Goal: Task Accomplishment & Management: Use online tool/utility

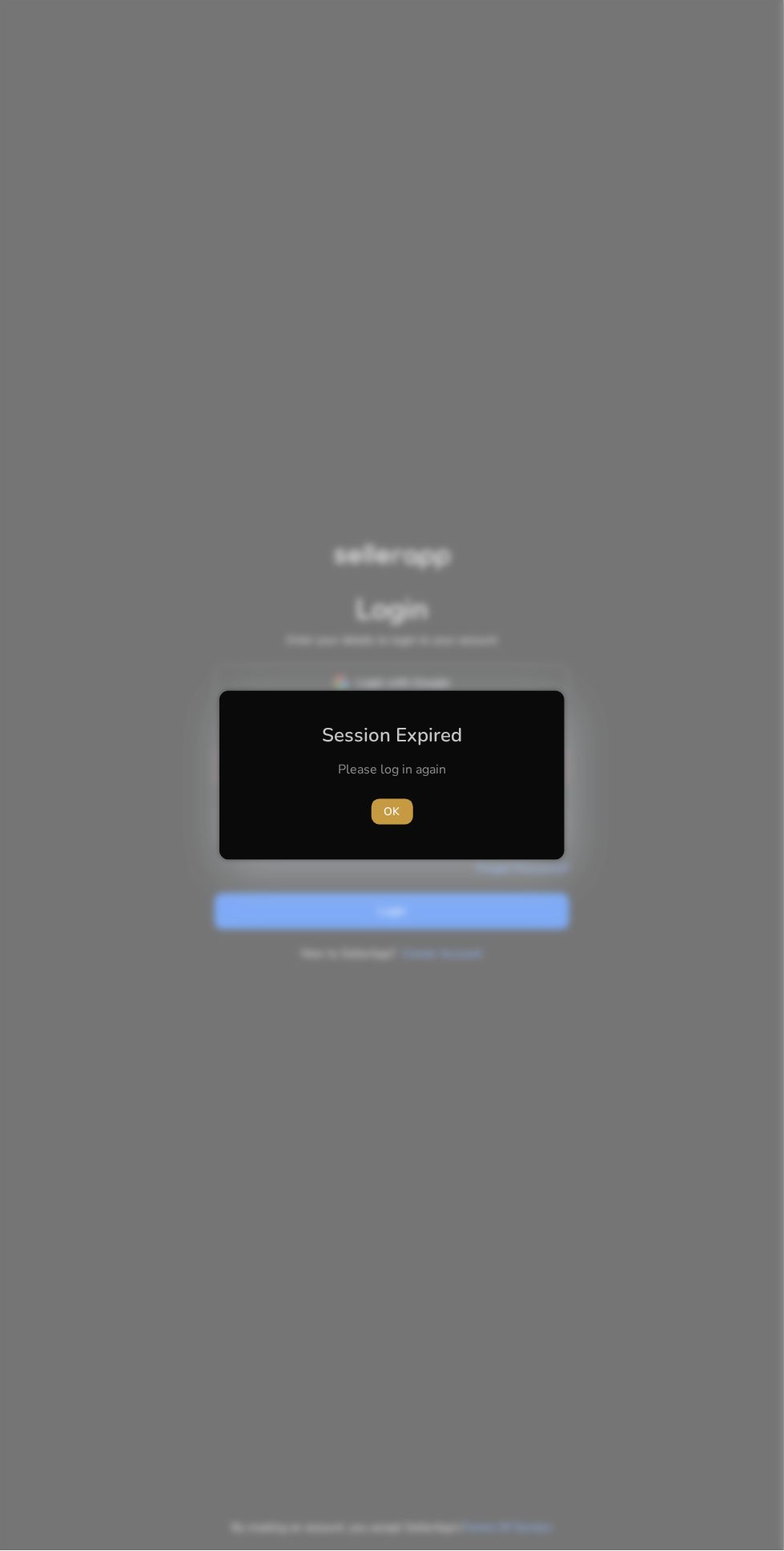
click at [411, 812] on span "button" at bounding box center [392, 811] width 41 height 38
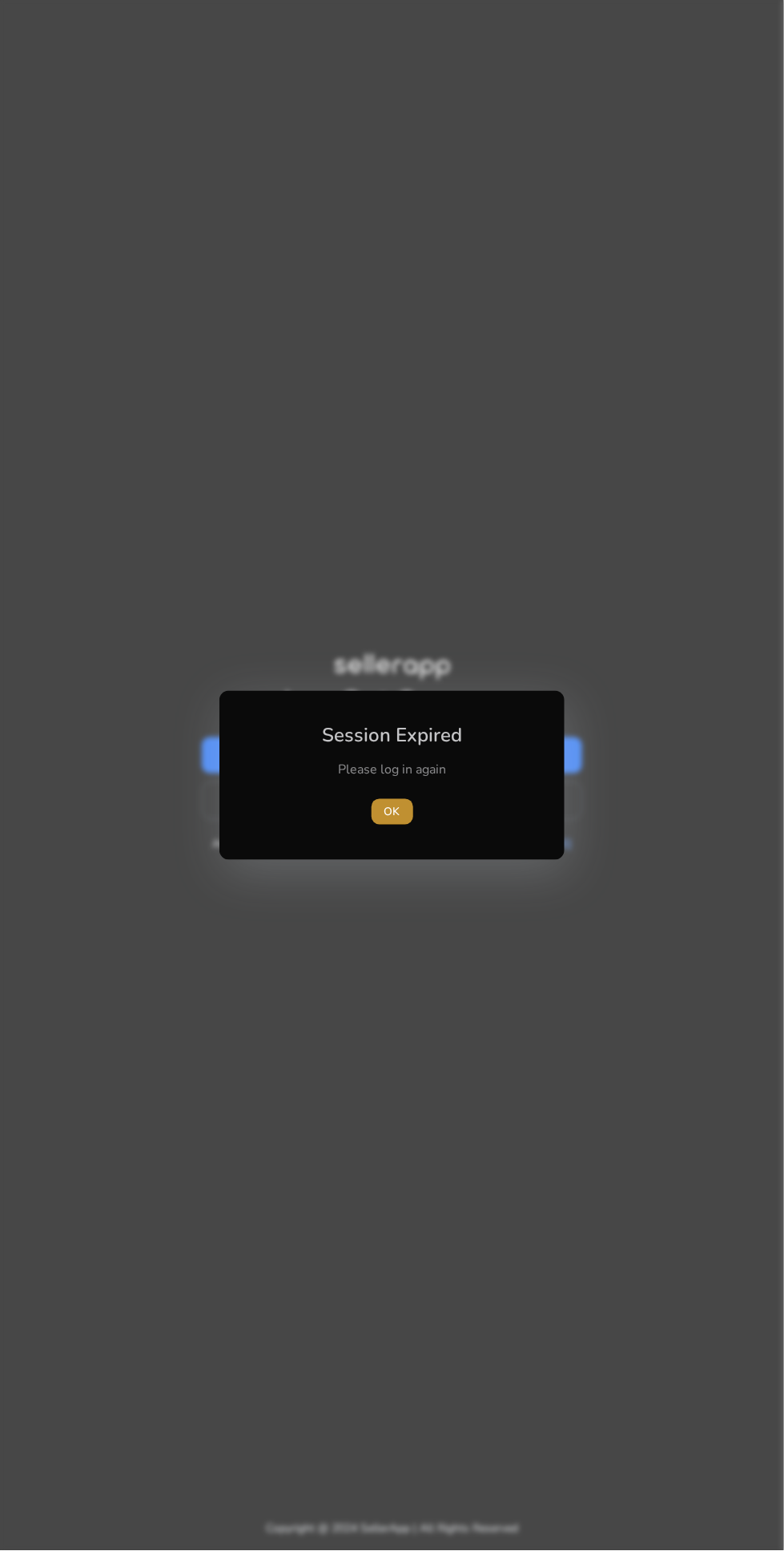
click at [411, 811] on span "button" at bounding box center [392, 811] width 41 height 38
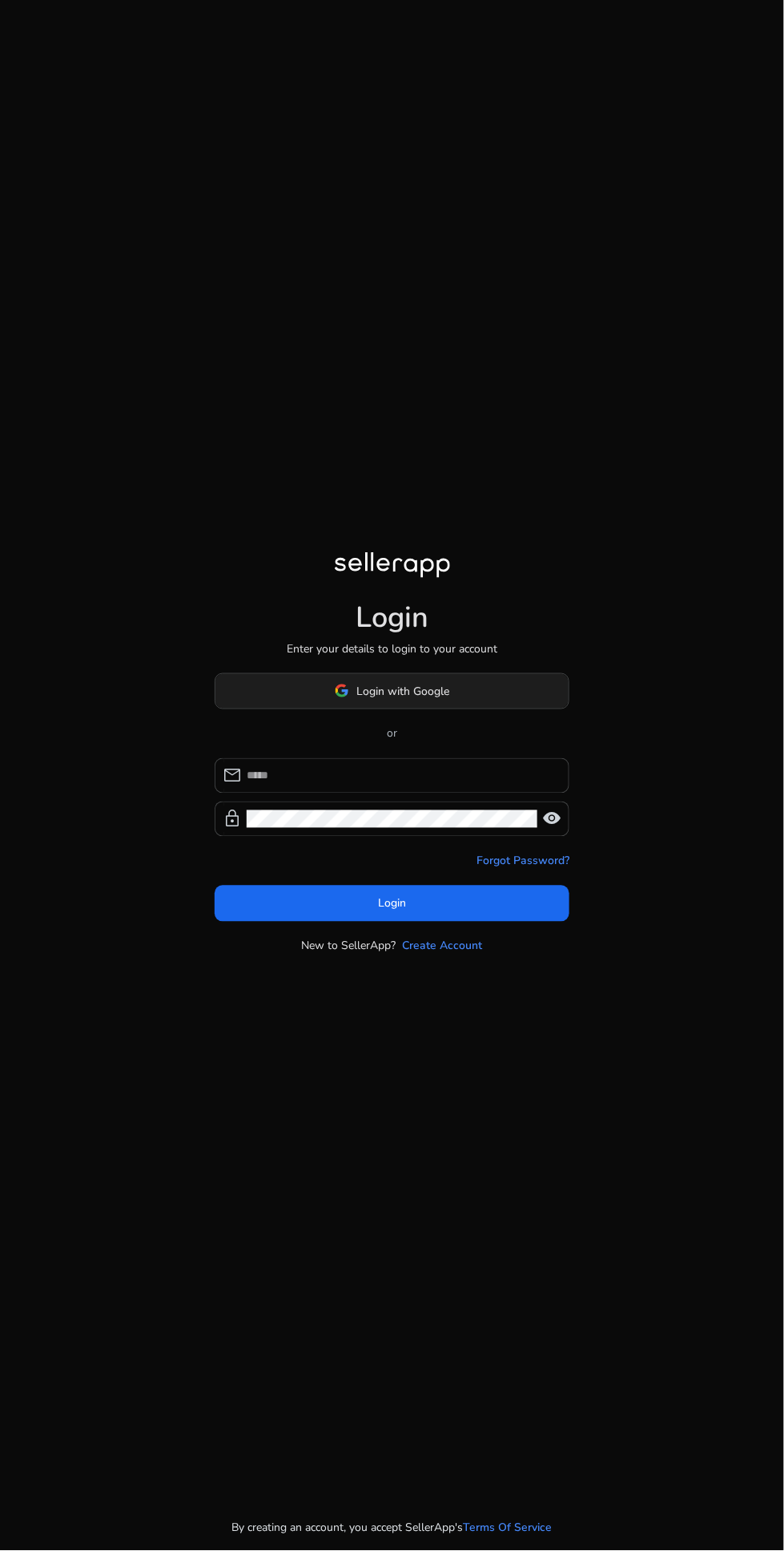
click at [413, 700] on span "Login with Google" at bounding box center [403, 691] width 93 height 17
click at [410, 784] on input at bounding box center [402, 776] width 310 height 18
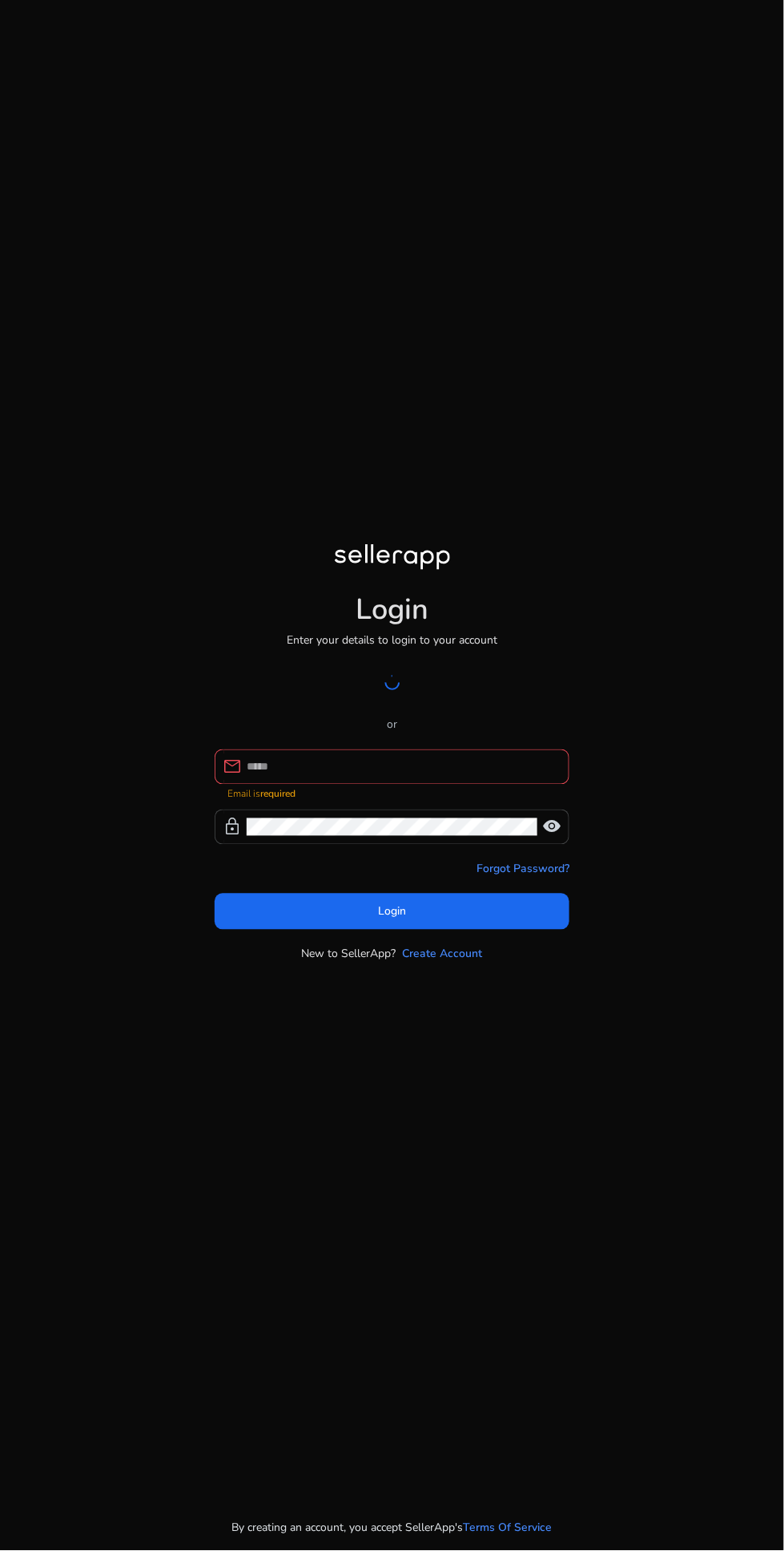
type input "**********"
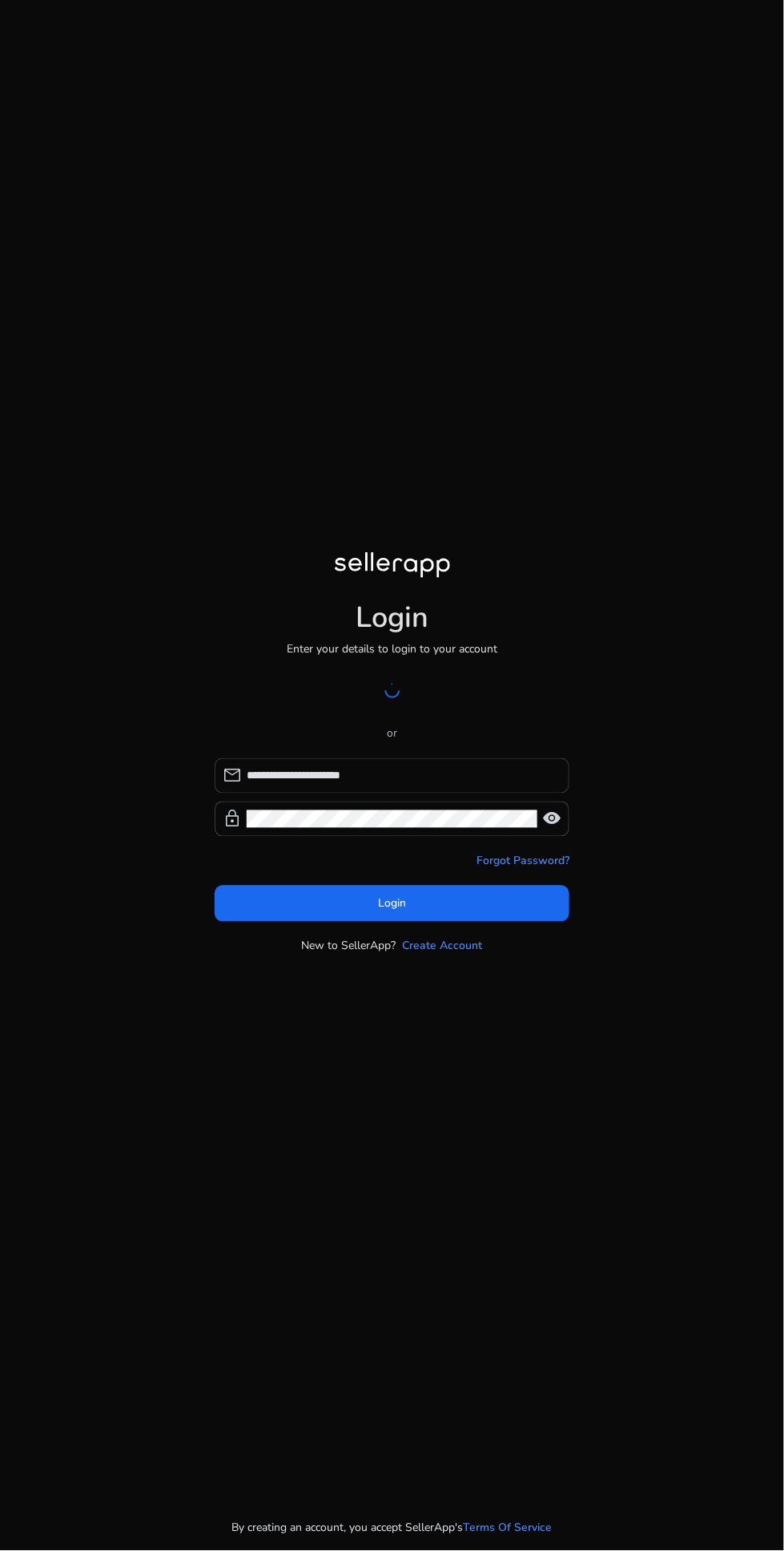
click button "Login" at bounding box center [392, 904] width 355 height 36
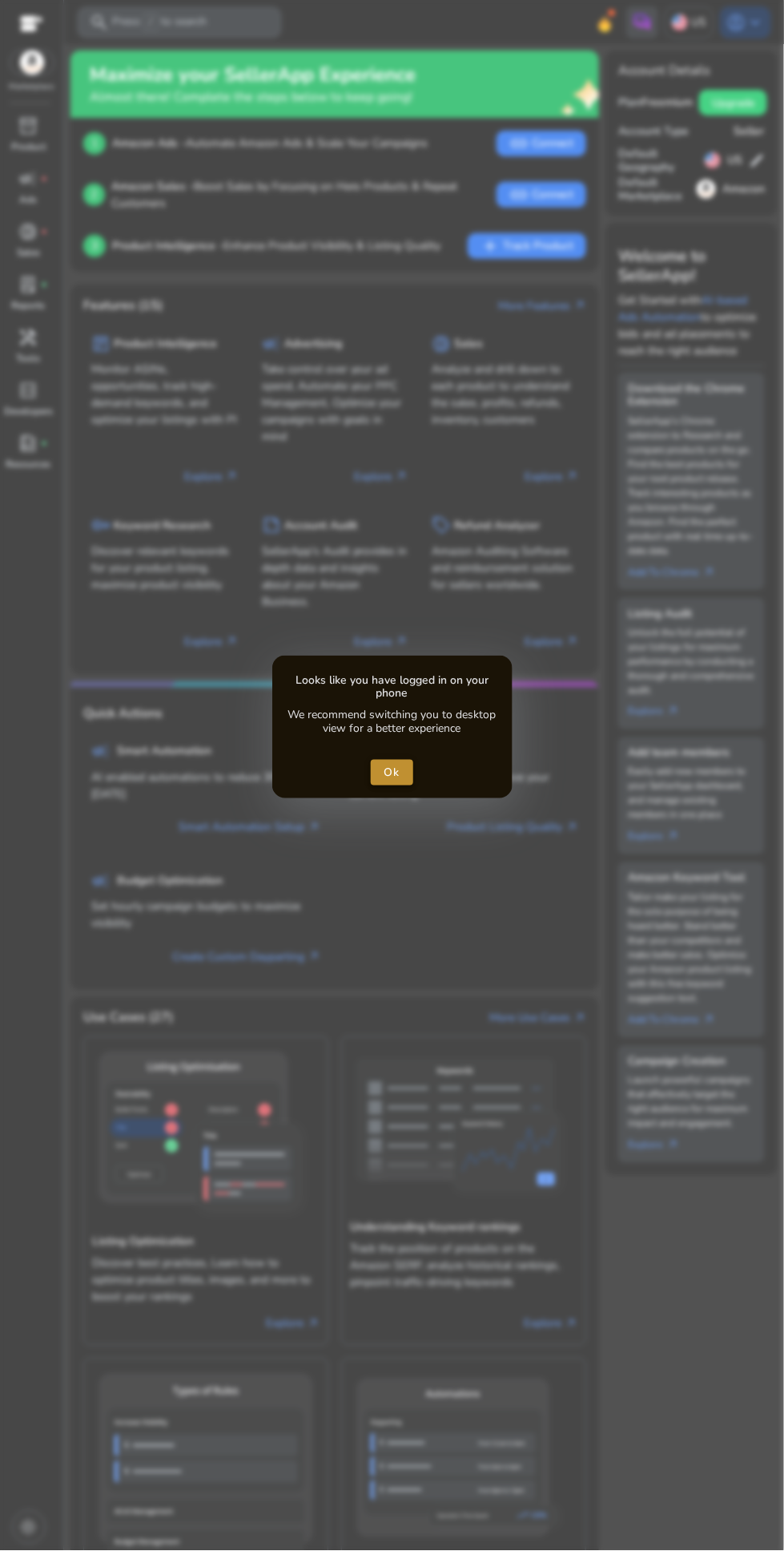
click at [394, 772] on span "Ok" at bounding box center [392, 773] width 17 height 17
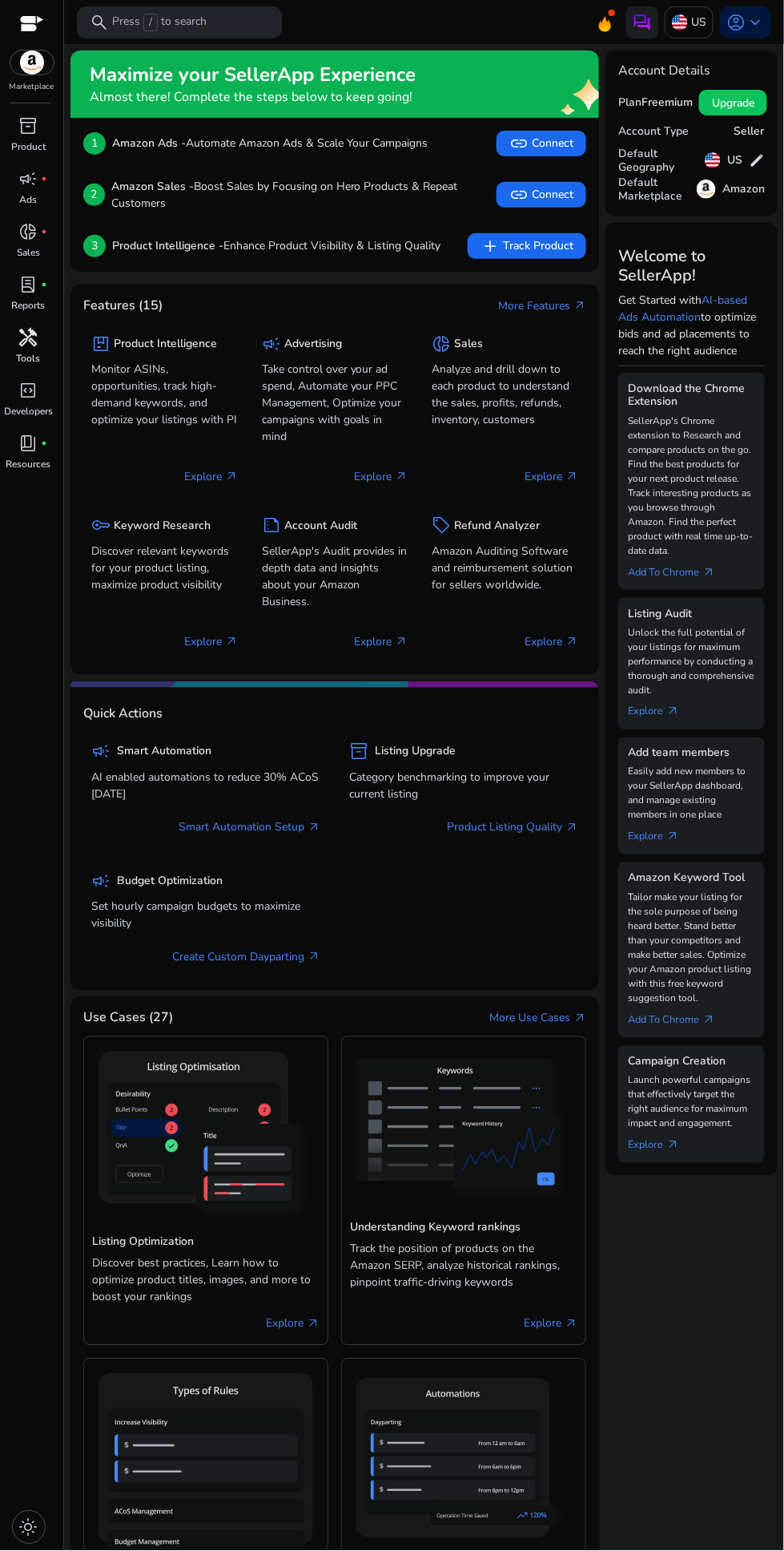
click at [33, 341] on span "handyman" at bounding box center [29, 338] width 19 height 19
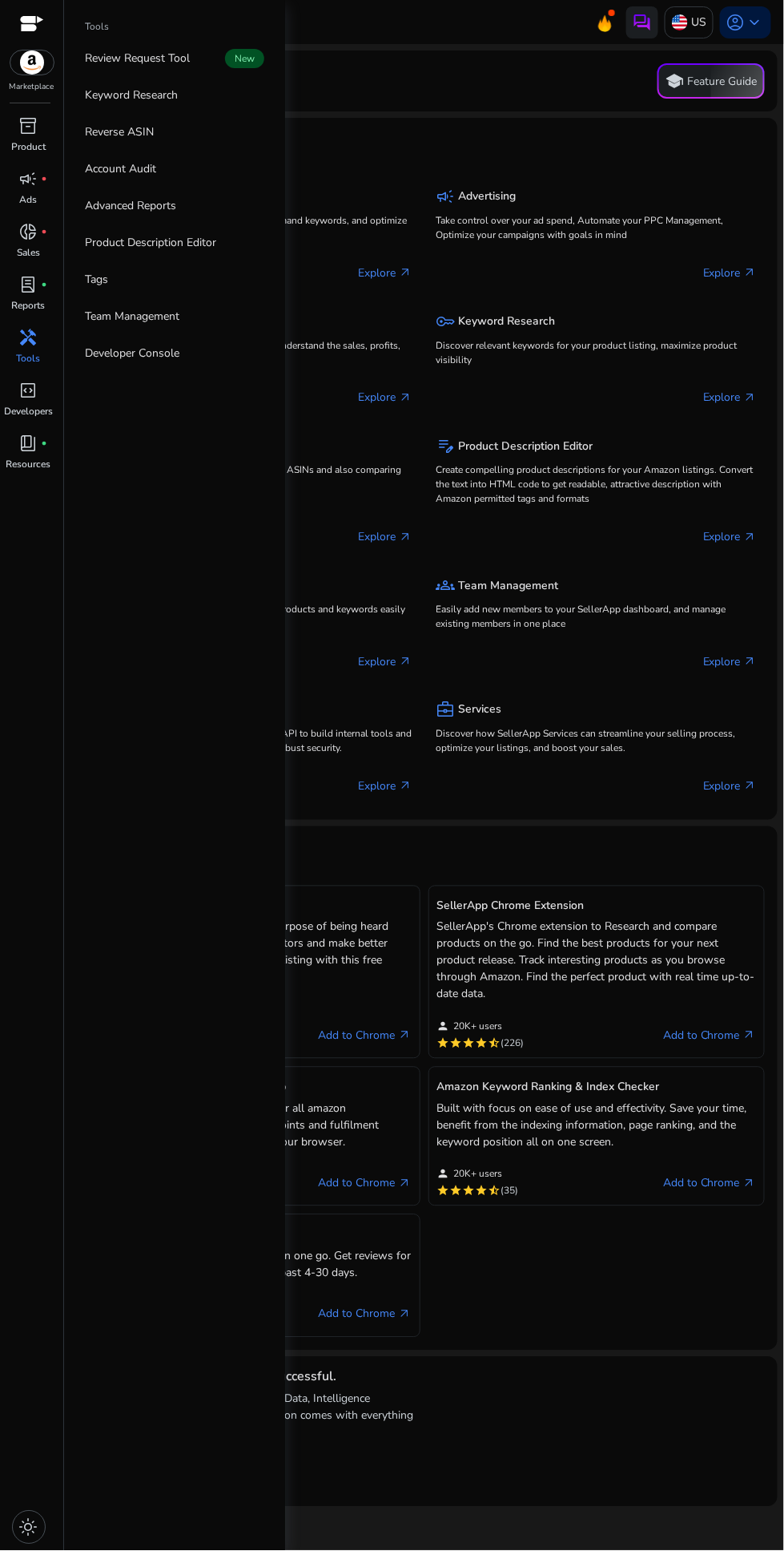
click at [502, 107] on mat-card "Tools school Feature Guide" at bounding box center [424, 80] width 708 height 61
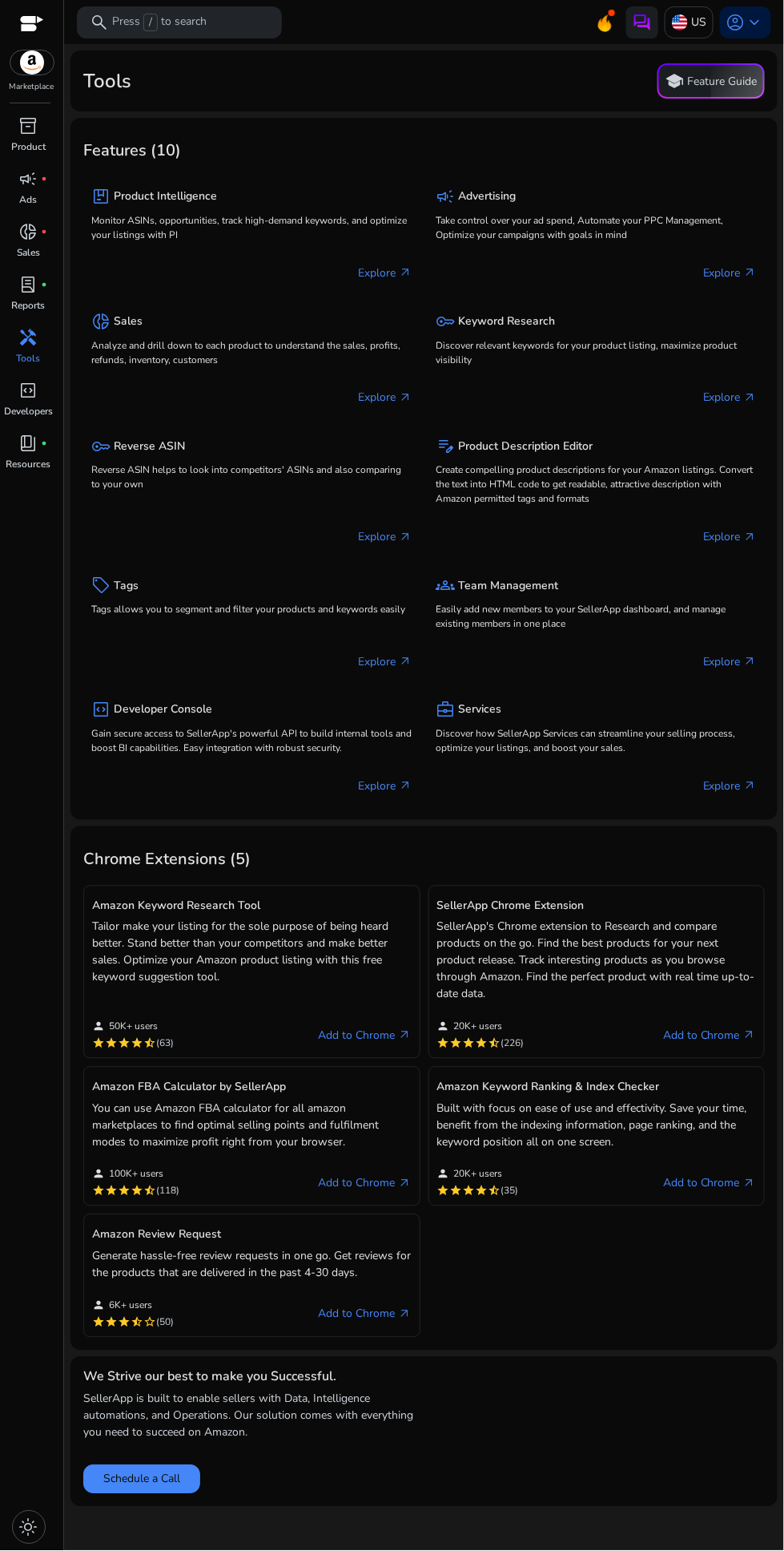
click at [28, 348] on div "handyman" at bounding box center [28, 338] width 45 height 26
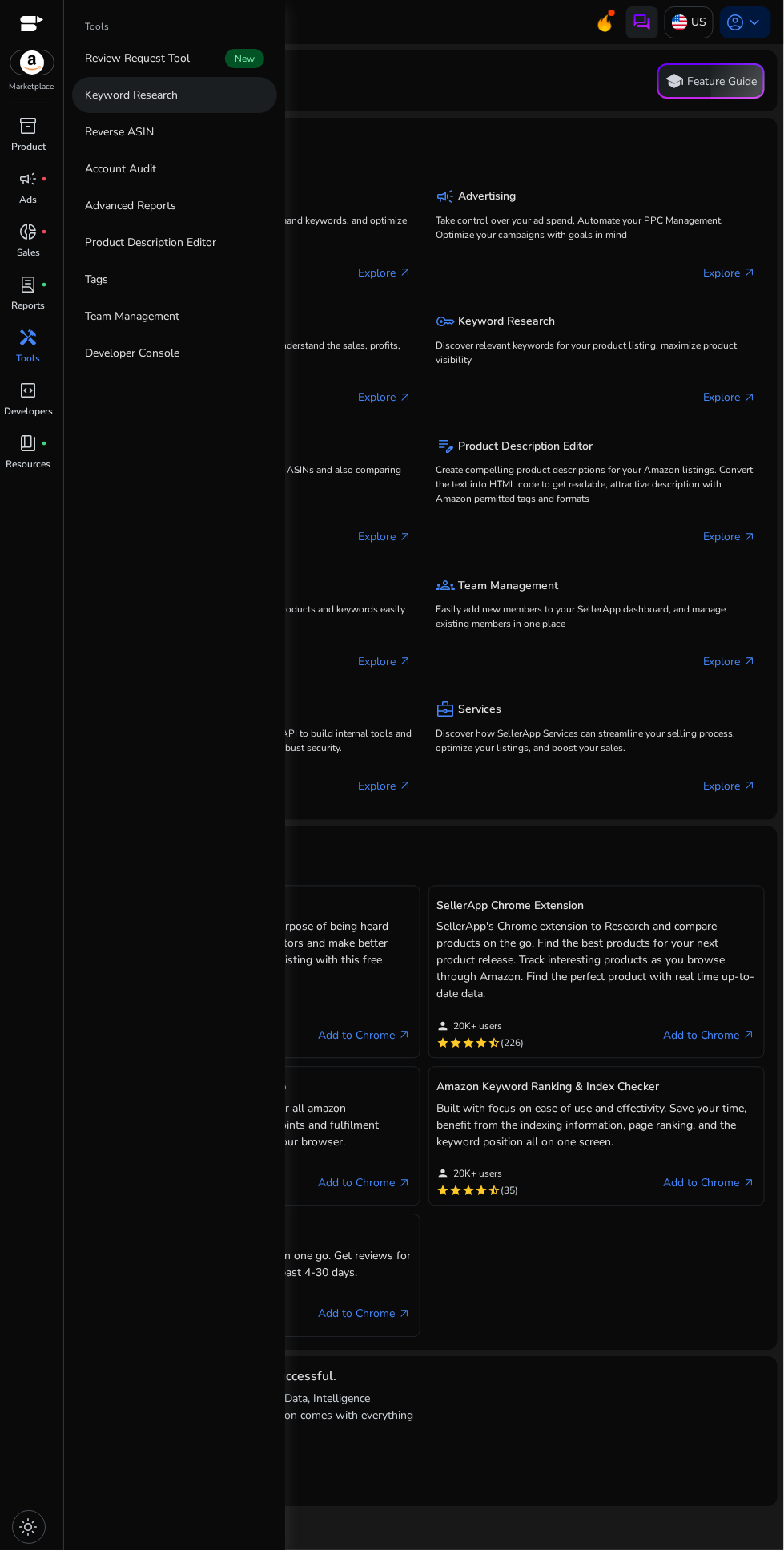
click at [164, 93] on p "Keyword Research" at bounding box center [131, 95] width 93 height 17
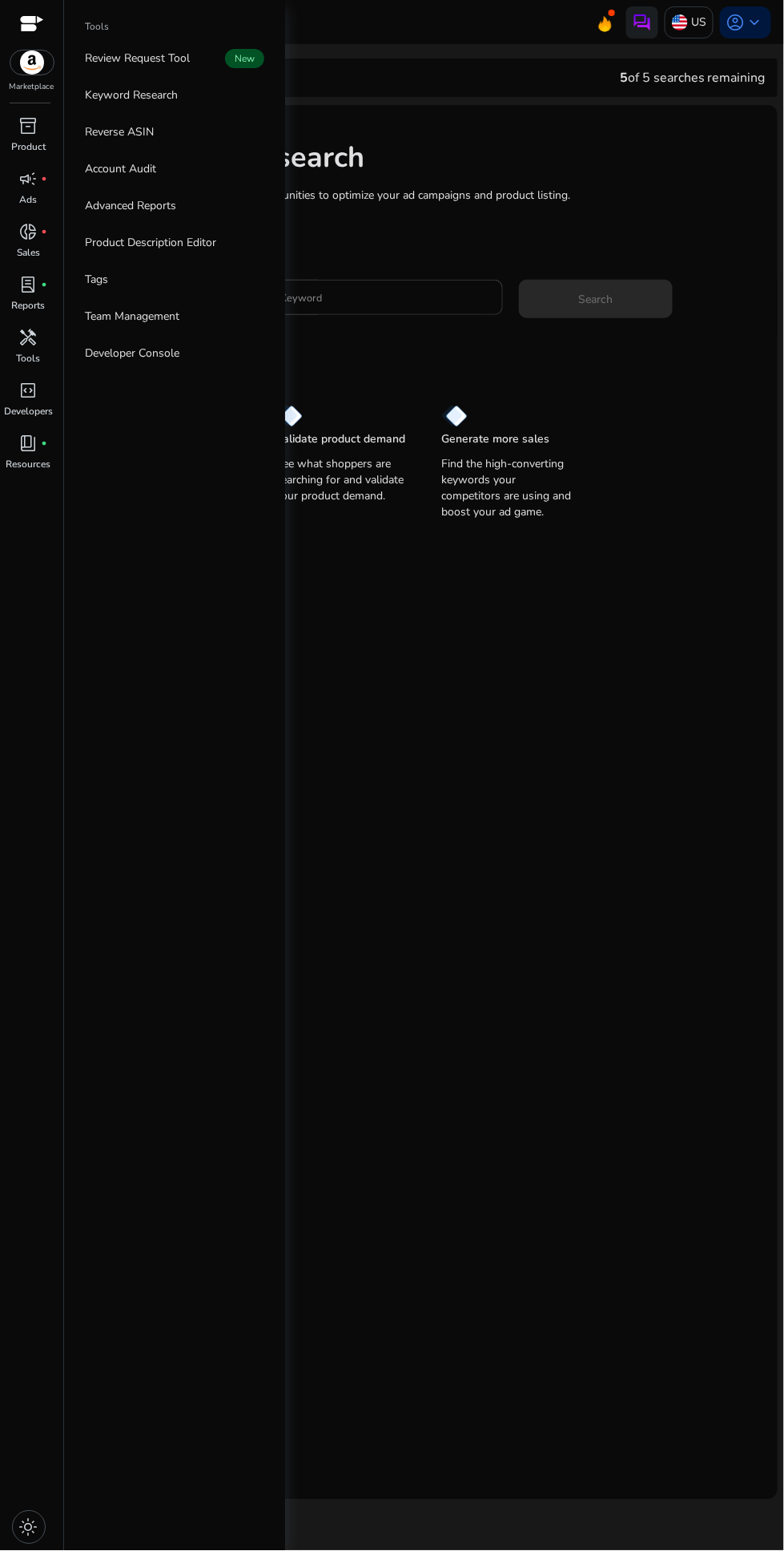
click at [420, 294] on input "Enter Keyword" at bounding box center [372, 297] width 236 height 18
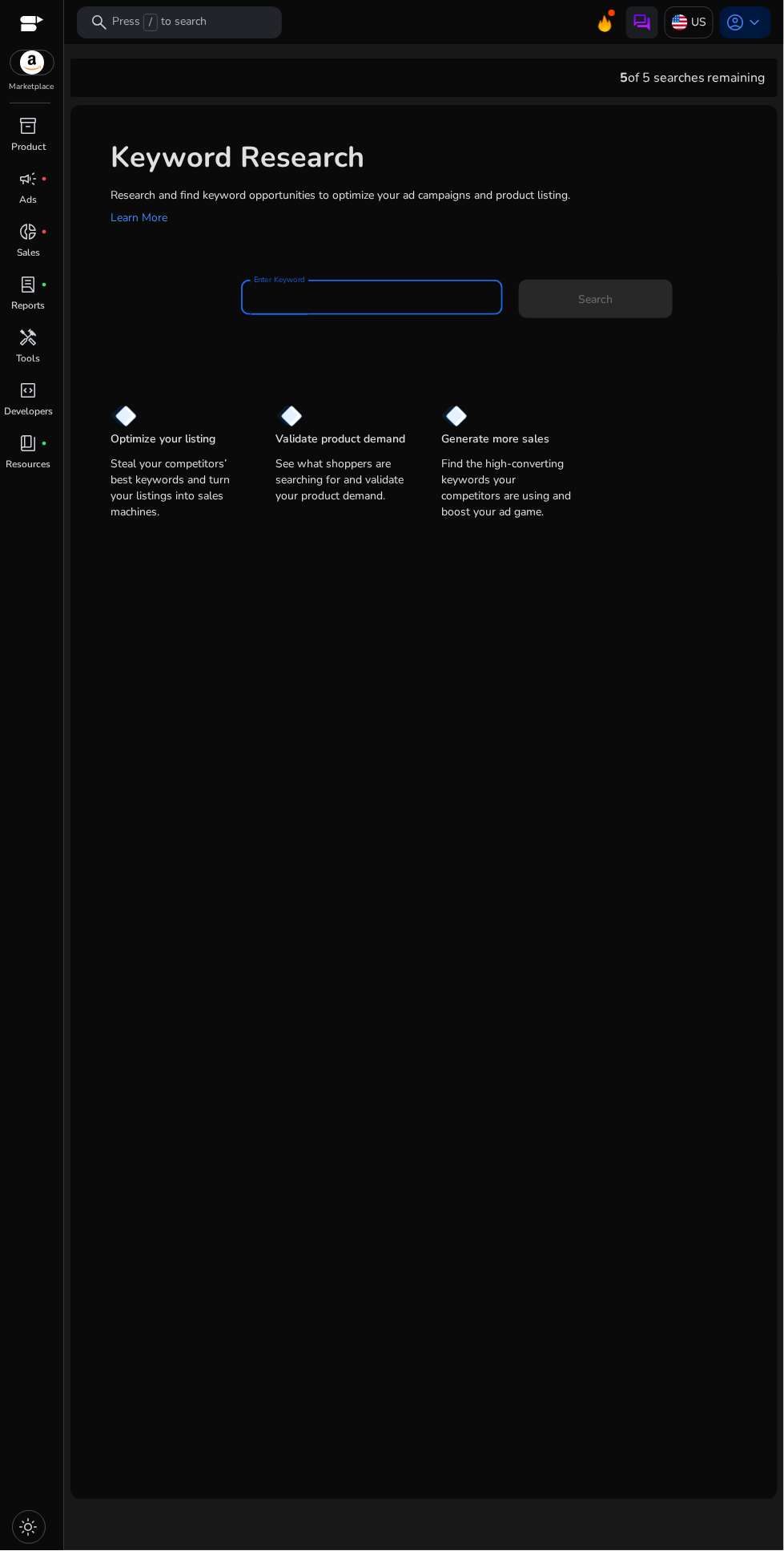
click at [373, 296] on input "Enter Keyword" at bounding box center [372, 297] width 236 height 18
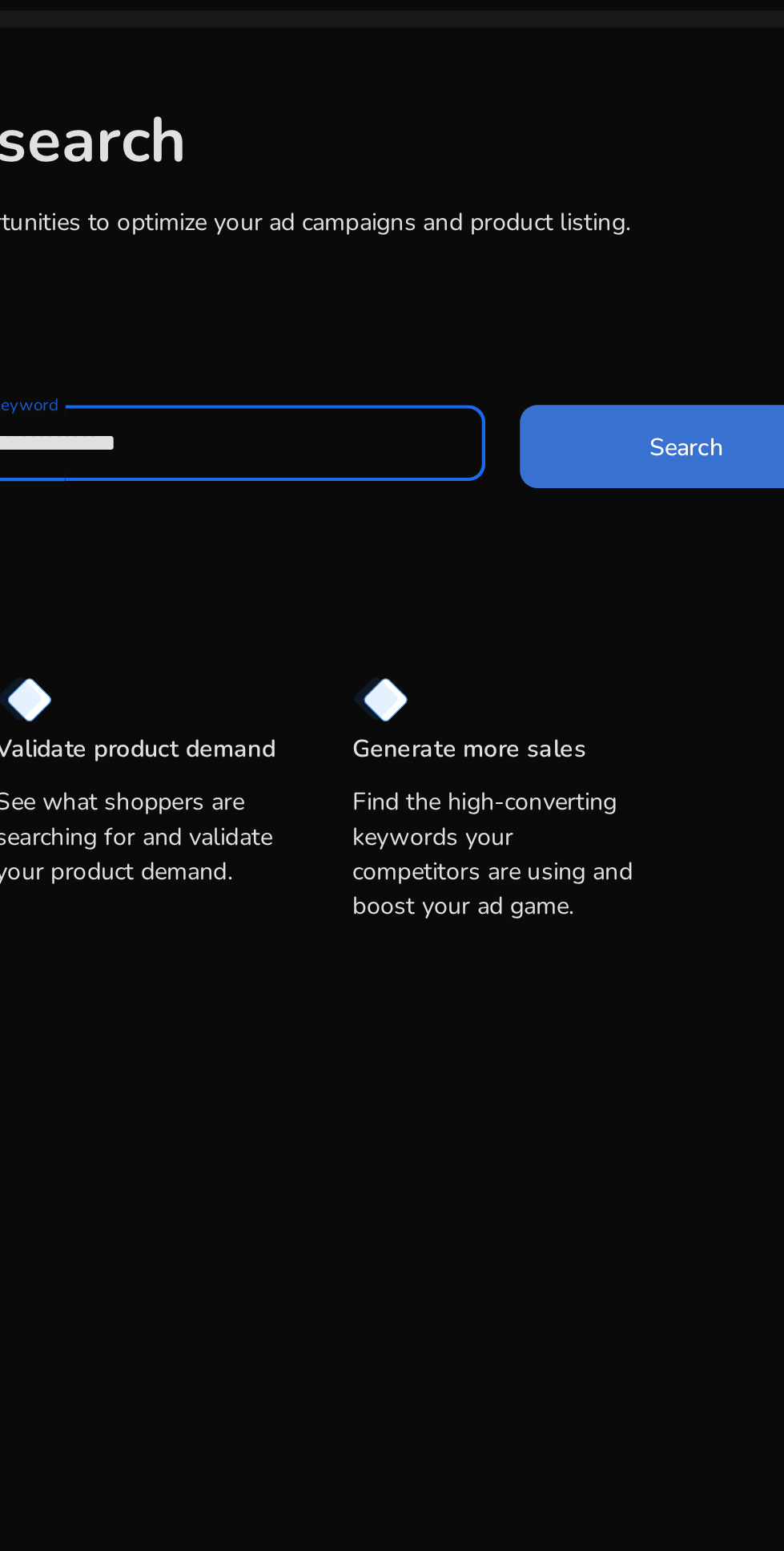
type input "**********"
click at [596, 306] on span "Search" at bounding box center [597, 299] width 34 height 17
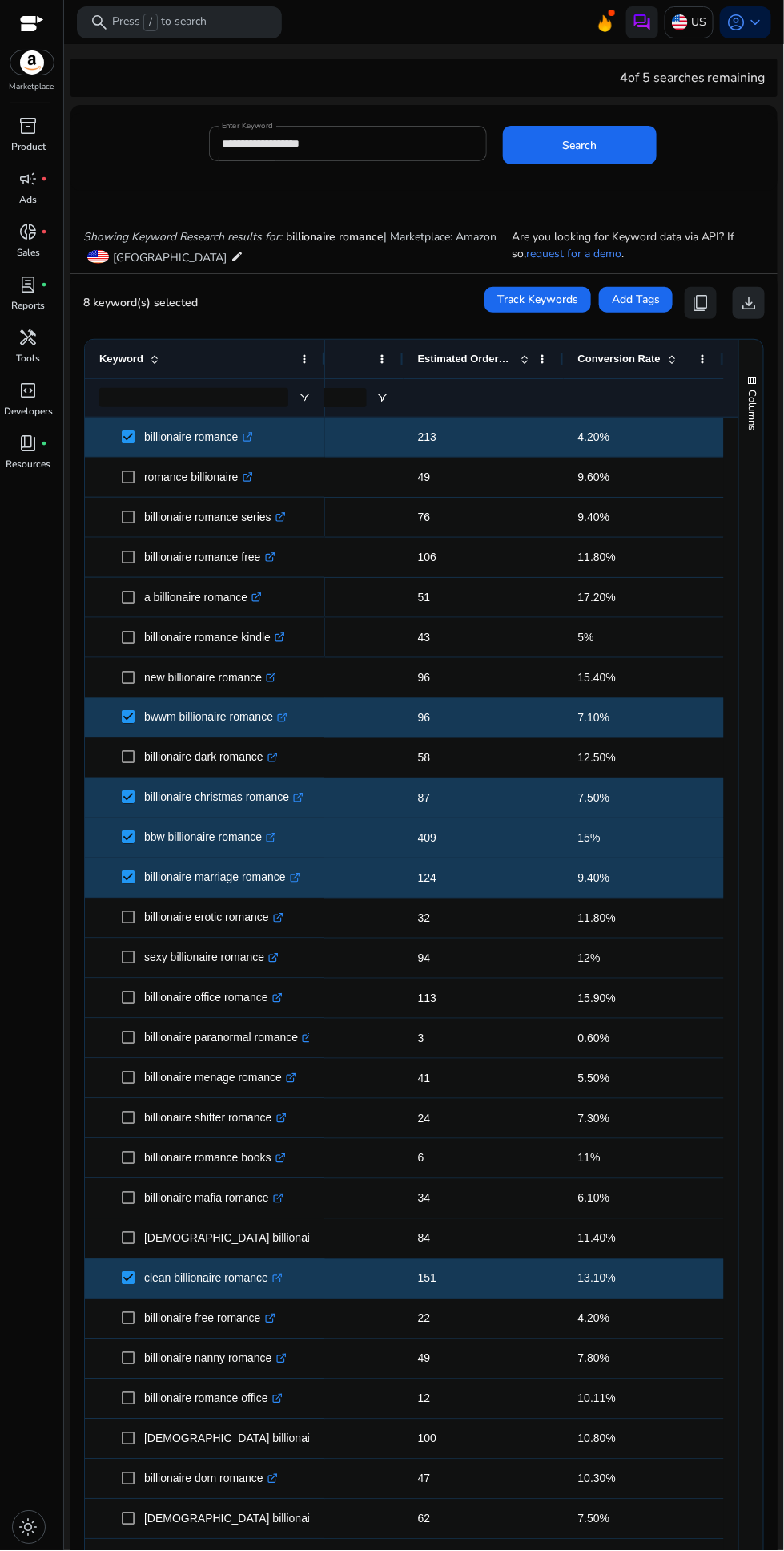
click at [743, 302] on span "download" at bounding box center [749, 303] width 19 height 19
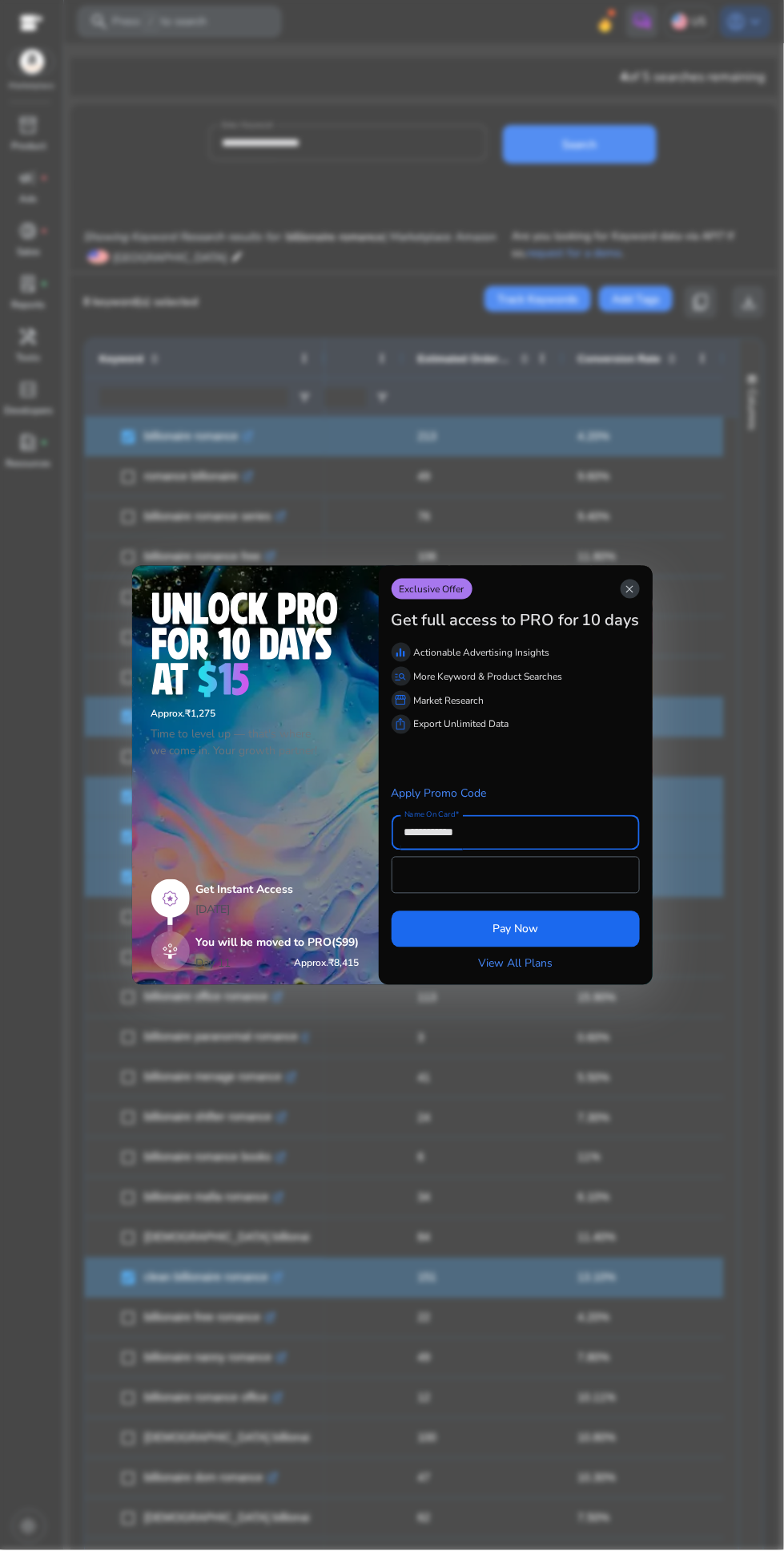
click at [640, 585] on app-icon "close" at bounding box center [631, 590] width 19 height 19
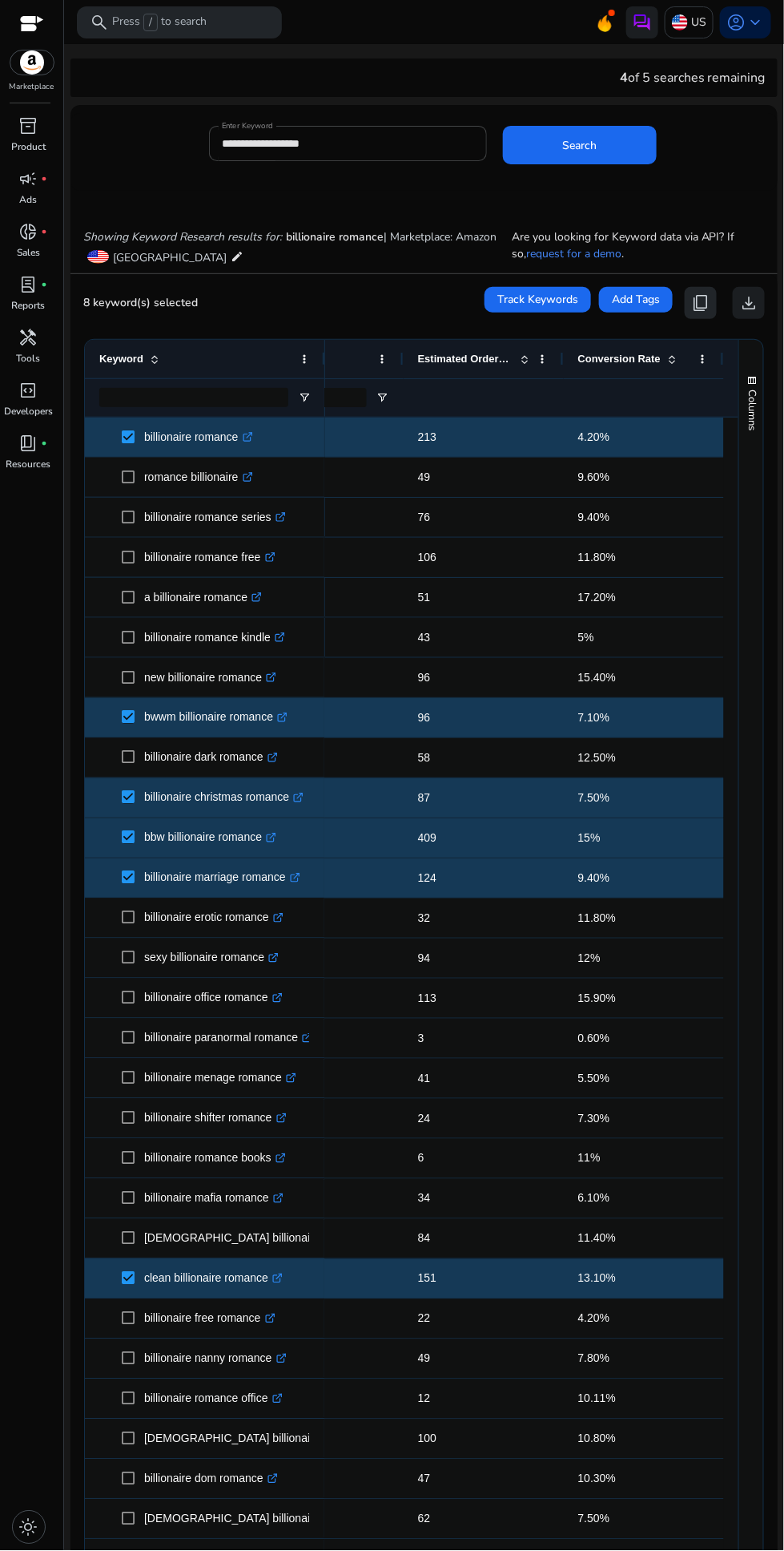
click at [695, 305] on span "content_copy" at bounding box center [701, 303] width 19 height 19
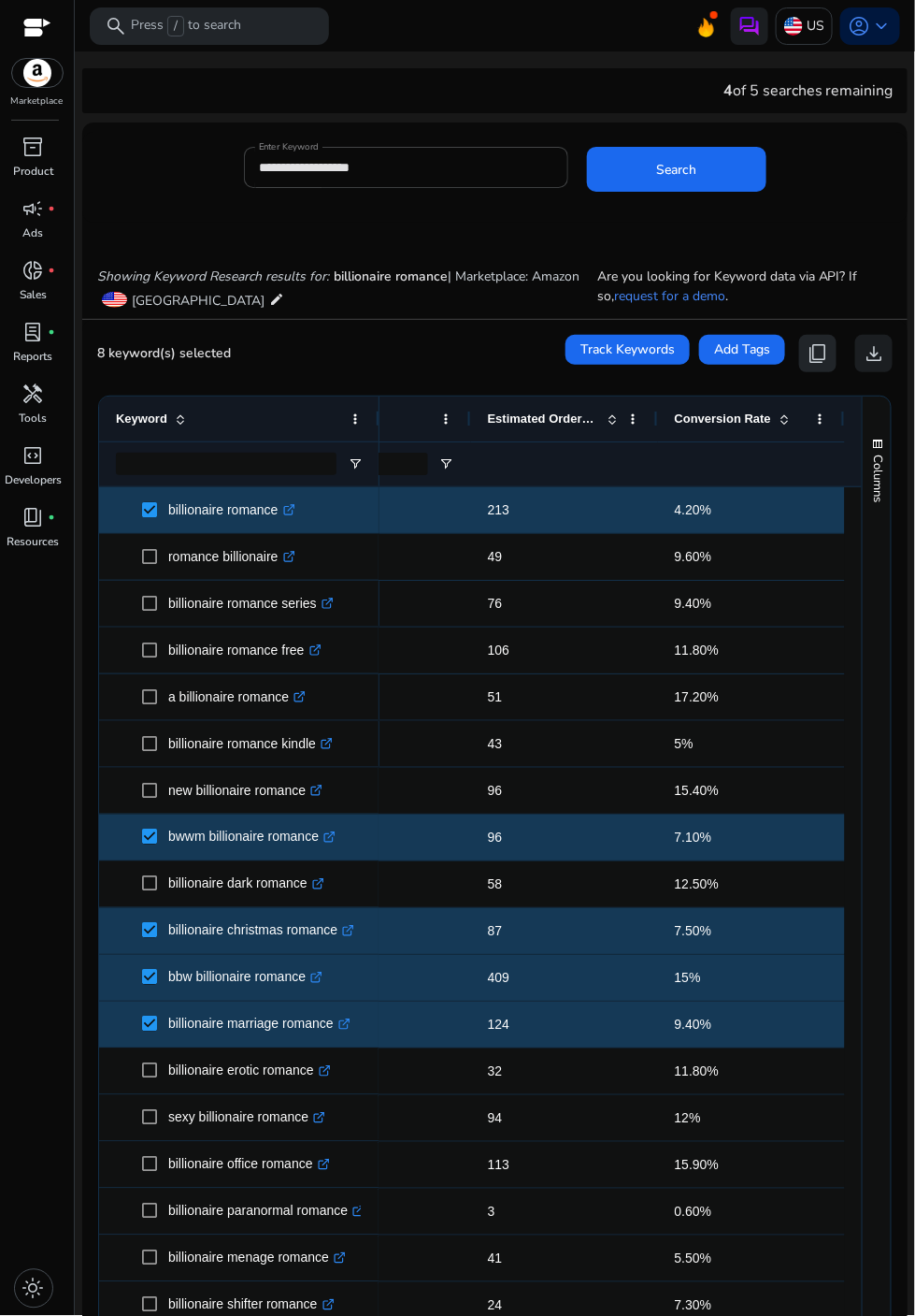
click at [809, 353] on span "content_copy" at bounding box center [818, 353] width 23 height 23
